Goal: Transaction & Acquisition: Download file/media

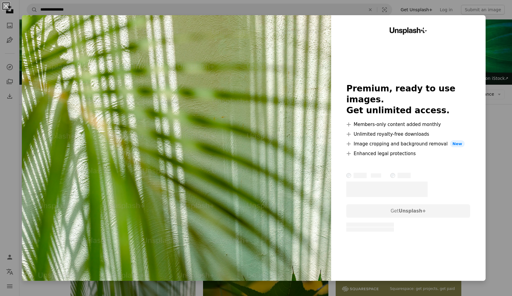
scroll to position [138, 0]
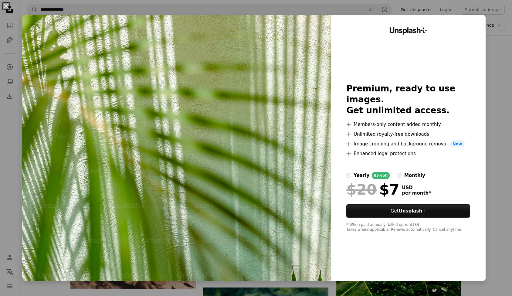
click at [506, 72] on div "An X shape Unsplash+ Premium, ready to use images. Get unlimited access. A plus…" at bounding box center [256, 148] width 512 height 296
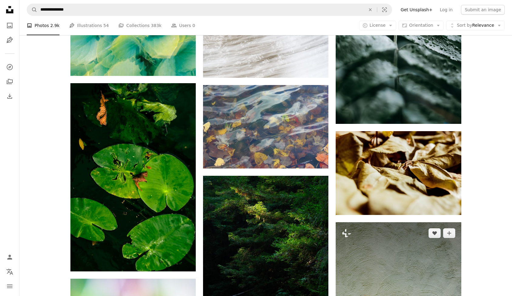
scroll to position [639, 0]
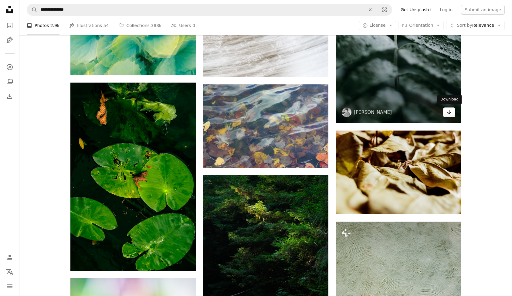
click at [449, 112] on icon "Download" at bounding box center [449, 112] width 4 height 4
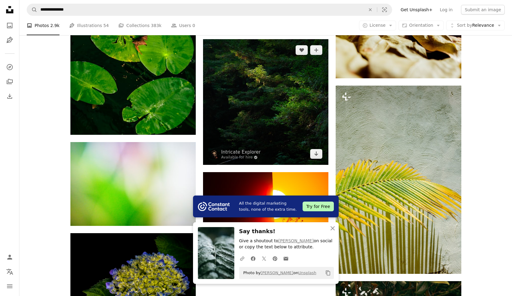
scroll to position [775, 0]
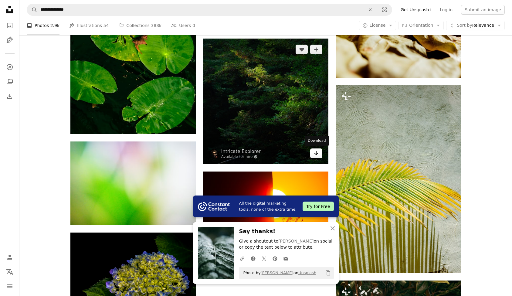
click at [316, 153] on icon "Download" at bounding box center [316, 153] width 4 height 4
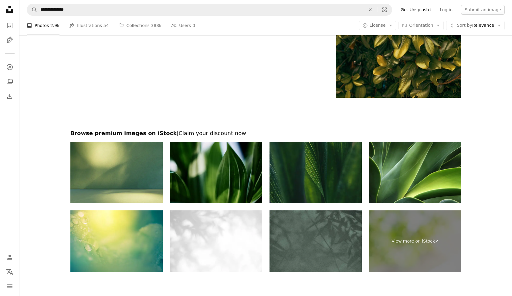
scroll to position [1147, 0]
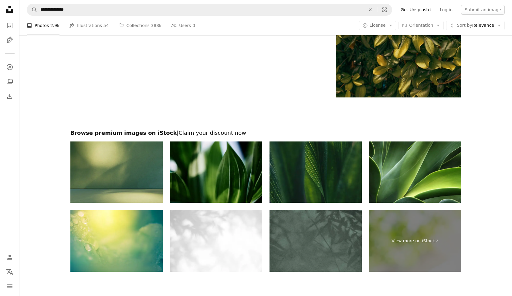
click at [126, 179] on img at bounding box center [116, 172] width 92 height 62
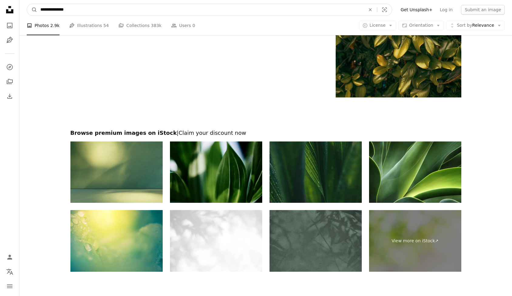
click at [192, 9] on input "**********" at bounding box center [200, 10] width 326 height 12
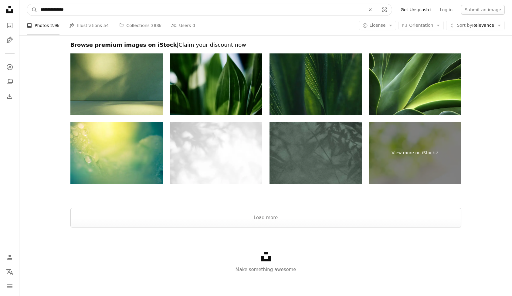
scroll to position [1234, 0]
type input "**********"
click at [32, 10] on button "A magnifying glass" at bounding box center [32, 10] width 10 height 12
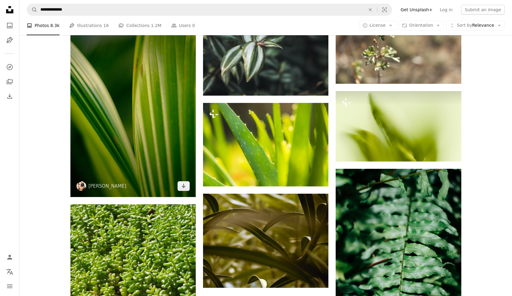
scroll to position [713, 0]
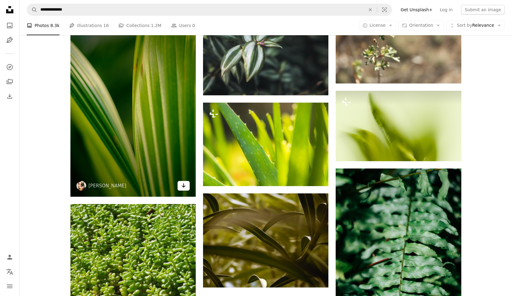
click at [185, 186] on icon "Arrow pointing down" at bounding box center [183, 185] width 5 height 7
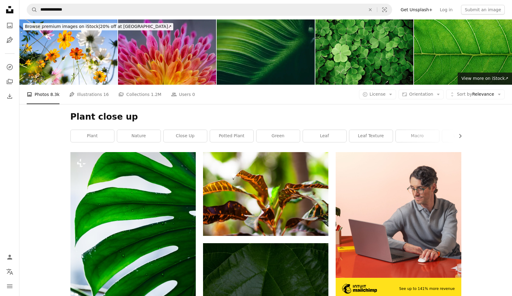
scroll to position [0, 0]
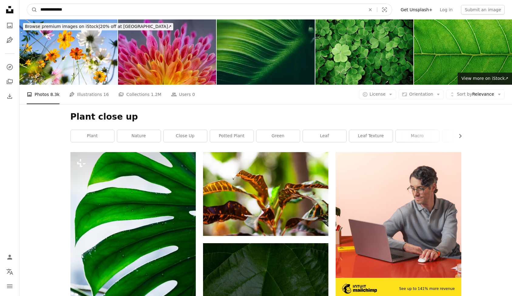
click at [161, 10] on input "**********" at bounding box center [200, 10] width 326 height 12
type input "**********"
click at [32, 10] on button "A magnifying glass" at bounding box center [32, 10] width 10 height 12
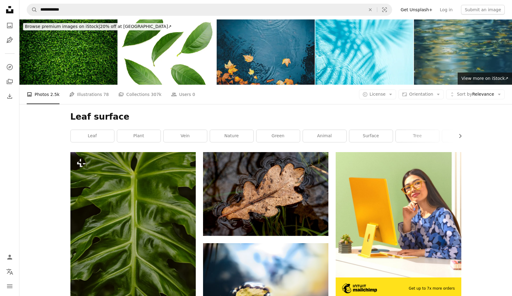
click at [289, 63] on img at bounding box center [266, 51] width 98 height 65
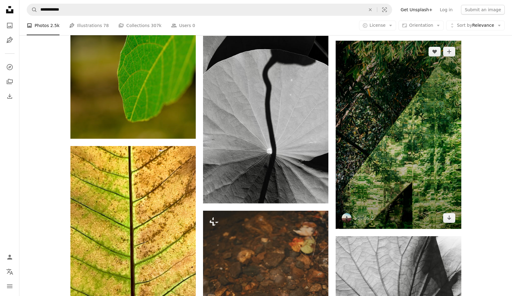
scroll to position [747, 0]
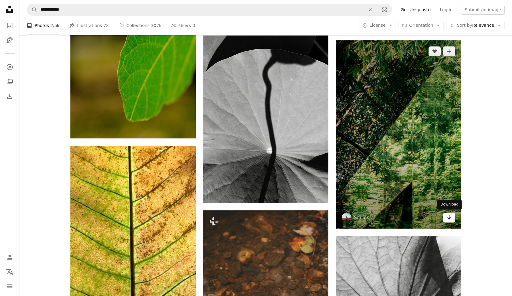
click at [452, 220] on link "Arrow pointing down" at bounding box center [449, 218] width 12 height 10
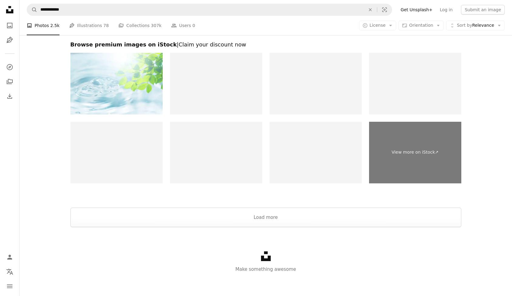
scroll to position [1315, 0]
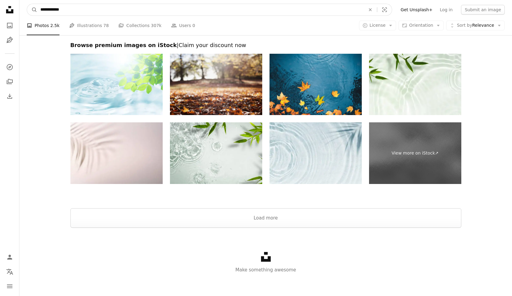
click at [140, 10] on input "**********" at bounding box center [200, 10] width 326 height 12
type input "**********"
click at [32, 10] on button "A magnifying glass" at bounding box center [32, 10] width 10 height 12
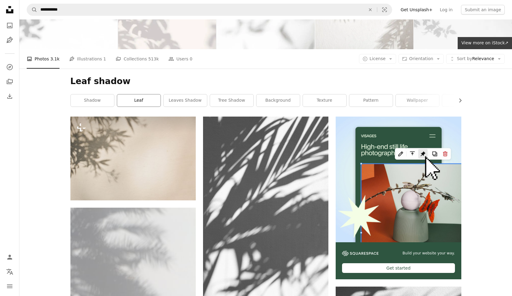
scroll to position [36, 0]
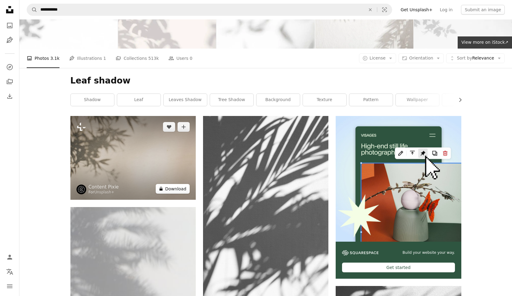
click at [175, 187] on button "A lock Download" at bounding box center [173, 189] width 34 height 10
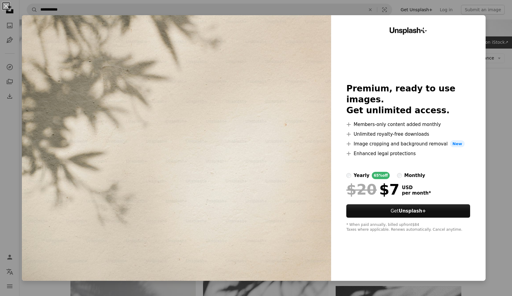
click at [489, 87] on div "An X shape Unsplash+ Premium, ready to use images. Get unlimited access. A plus…" at bounding box center [256, 148] width 512 height 296
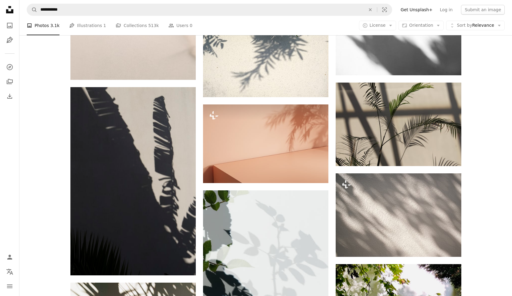
scroll to position [685, 0]
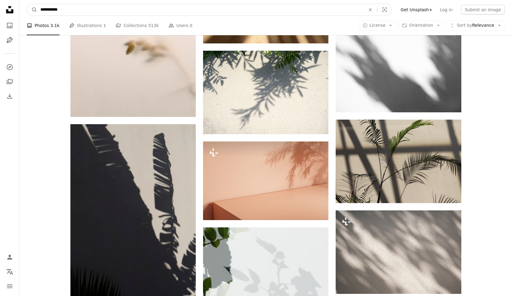
click at [73, 9] on input "**********" at bounding box center [200, 10] width 326 height 12
type input "*****"
click at [32, 10] on button "A magnifying glass" at bounding box center [32, 10] width 10 height 12
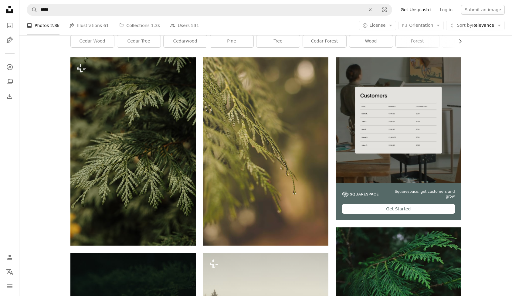
scroll to position [96, 0]
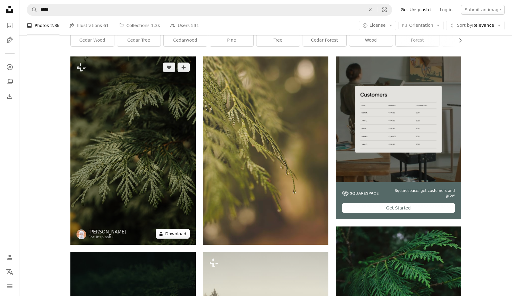
click at [167, 236] on button "A lock Download" at bounding box center [173, 234] width 34 height 10
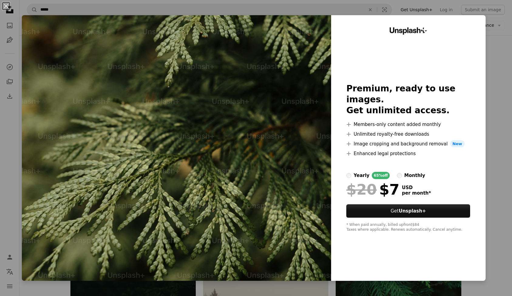
click at [500, 114] on div "An X shape Unsplash+ Premium, ready to use images. Get unlimited access. A plus…" at bounding box center [256, 148] width 512 height 296
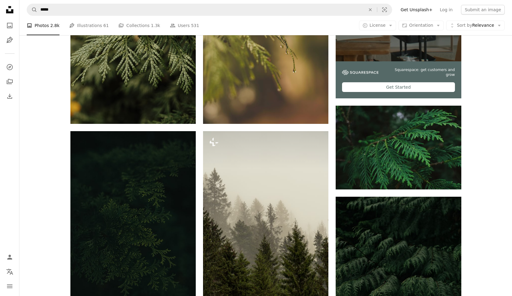
scroll to position [218, 0]
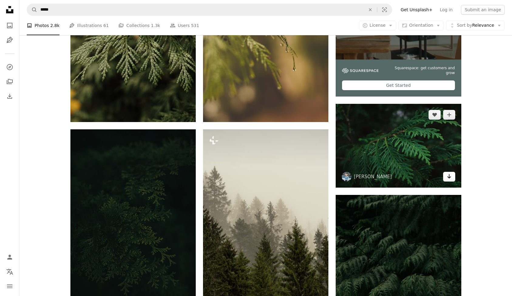
click at [450, 177] on icon "Arrow pointing down" at bounding box center [449, 176] width 5 height 7
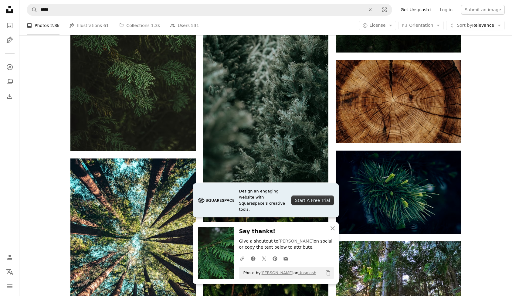
scroll to position [554, 0]
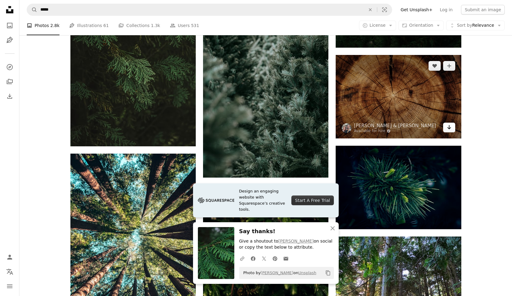
click at [449, 125] on icon "Download" at bounding box center [449, 127] width 4 height 4
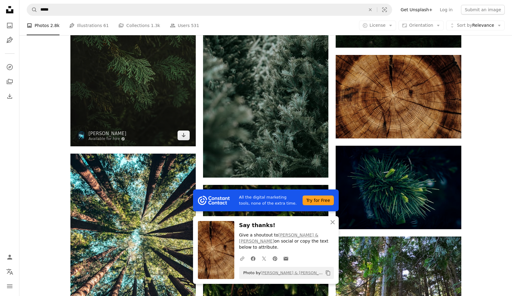
click at [184, 135] on icon "Arrow pointing down" at bounding box center [183, 134] width 5 height 7
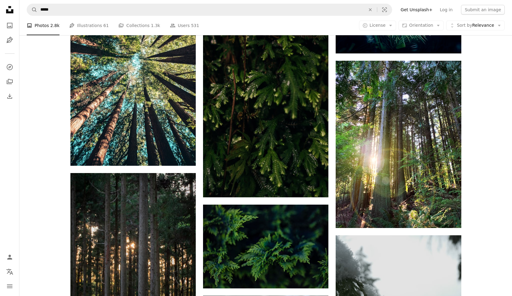
scroll to position [729, 0]
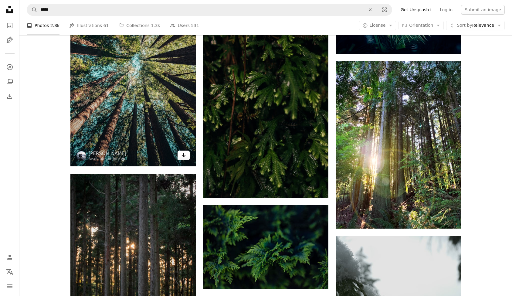
click at [187, 153] on link "Arrow pointing down" at bounding box center [184, 156] width 12 height 10
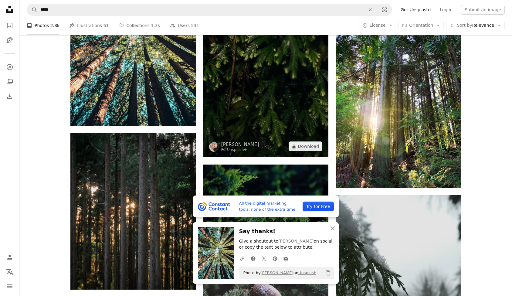
scroll to position [787, 0]
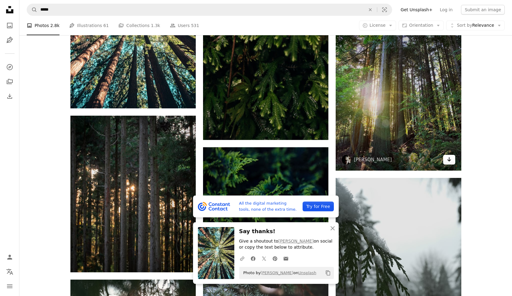
click at [449, 160] on icon "Download" at bounding box center [449, 159] width 4 height 4
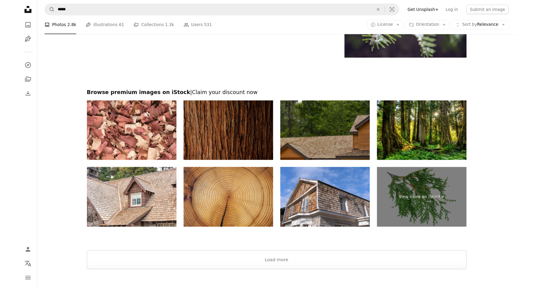
scroll to position [1277, 0]
